Goal: Obtain resource: Download file/media

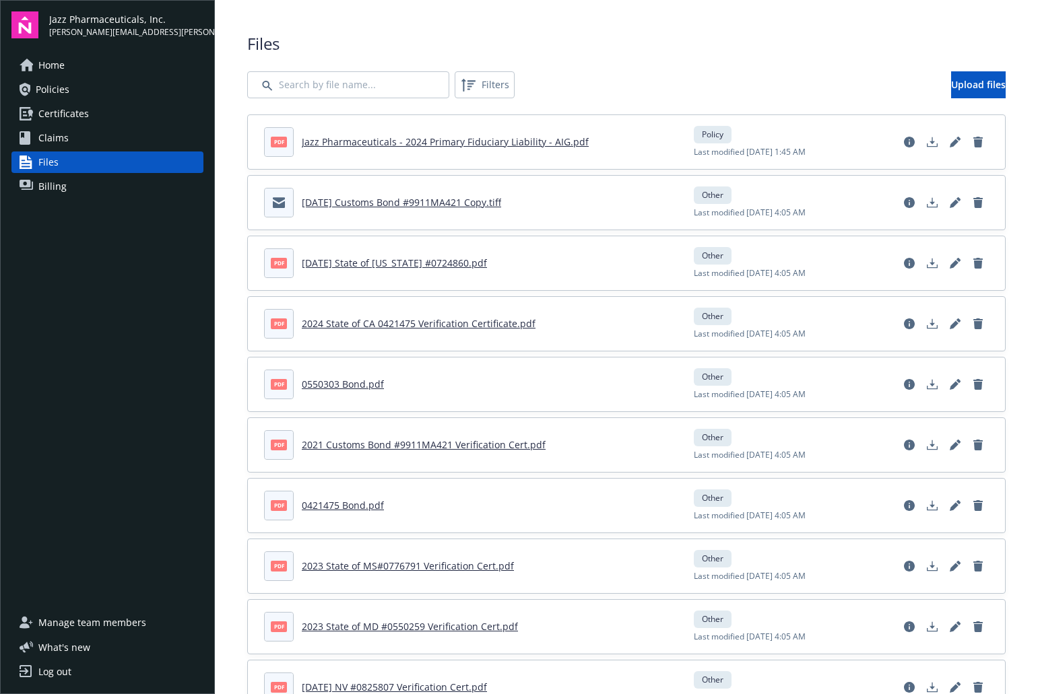
click at [66, 94] on span "Policies" at bounding box center [53, 90] width 34 height 22
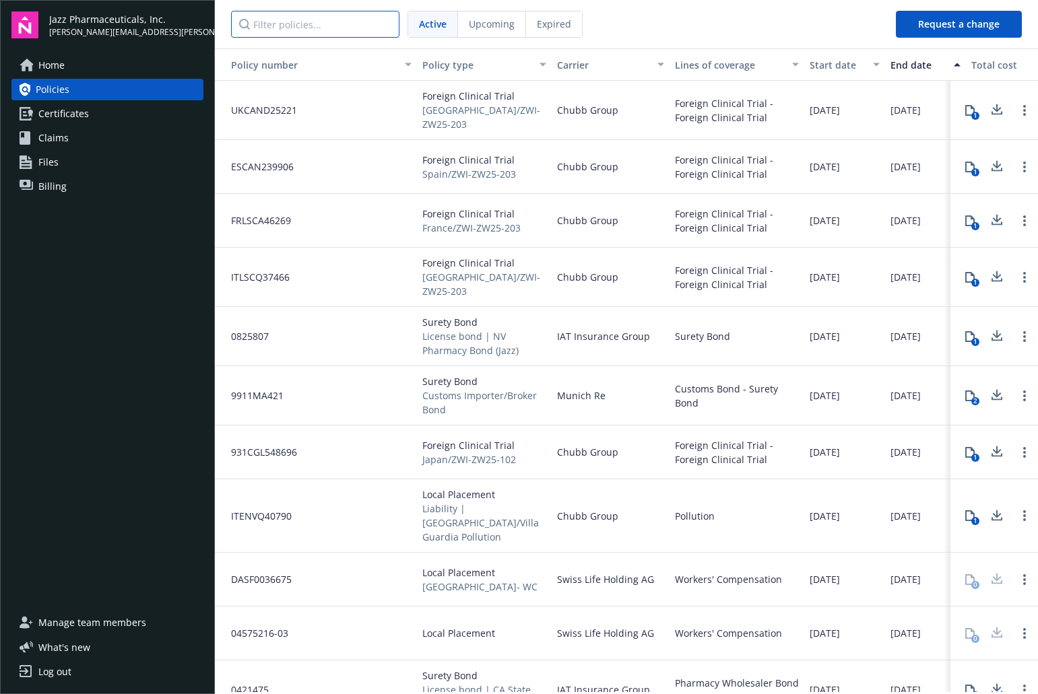
click at [333, 26] on input "Filter policies..." at bounding box center [315, 24] width 168 height 27
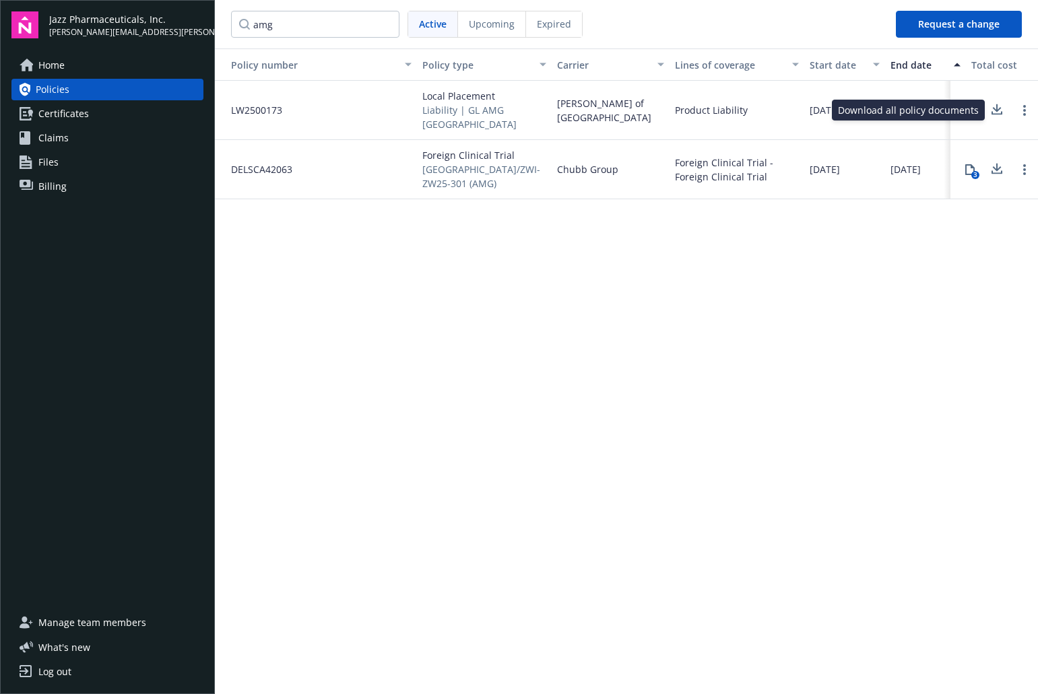
click at [995, 105] on icon at bounding box center [996, 110] width 16 height 17
click at [304, 30] on input "amg" at bounding box center [315, 24] width 168 height 27
drag, startPoint x: 315, startPoint y: 22, endPoint x: 197, endPoint y: 18, distance: 117.9
click at [197, 18] on div "Jazz Pharmaceuticals, Inc. [PERSON_NAME][EMAIL_ADDRESS][PERSON_NAME][DOMAIN_NAM…" at bounding box center [519, 347] width 1038 height 694
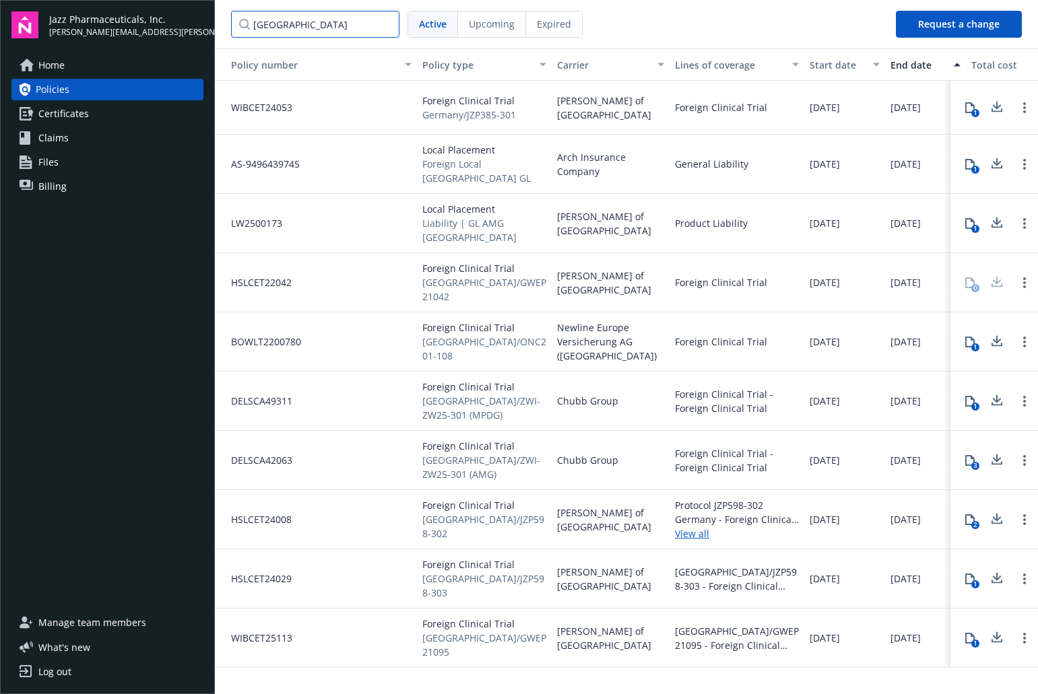
type input "[GEOGRAPHIC_DATA]"
